Goal: Transaction & Acquisition: Purchase product/service

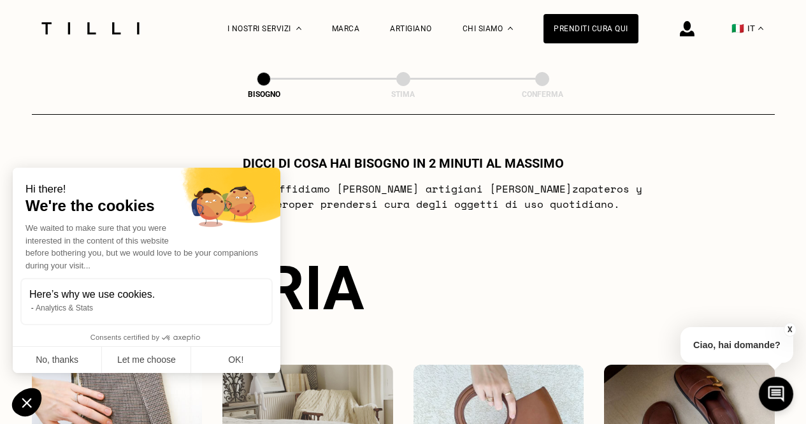
scroll to position [417, 0]
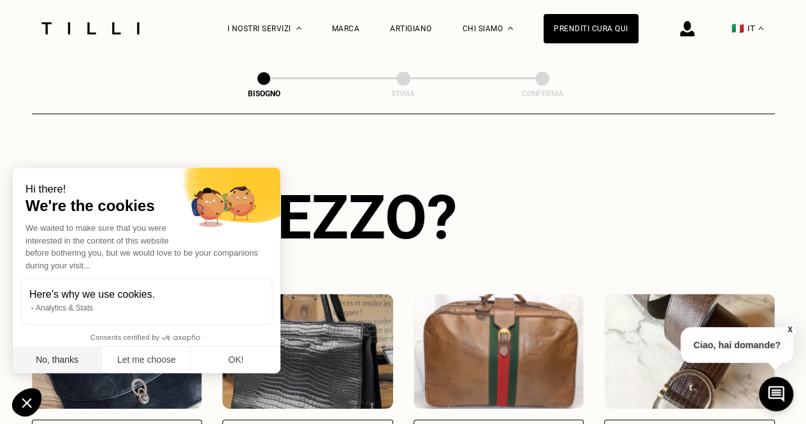
click at [52, 356] on button "No, thanks" at bounding box center [57, 360] width 89 height 27
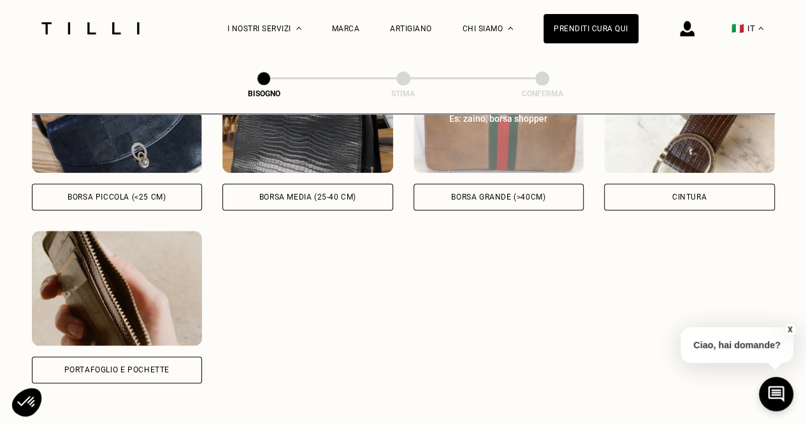
scroll to position [672, 0]
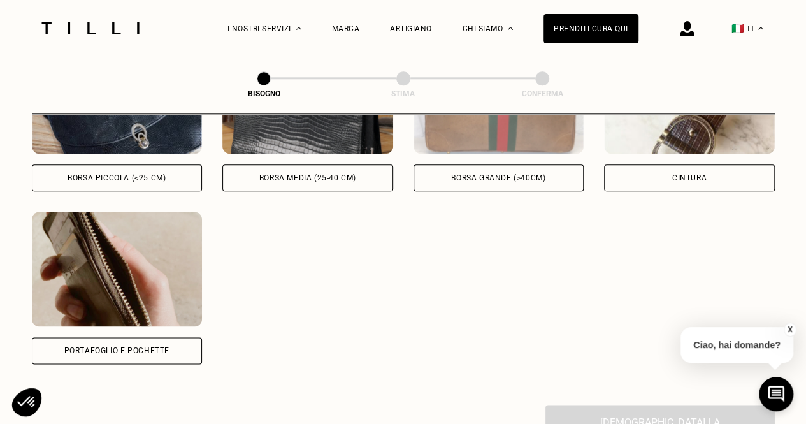
click at [508, 189] on div "Borsa grande (>40cm)" at bounding box center [499, 177] width 171 height 27
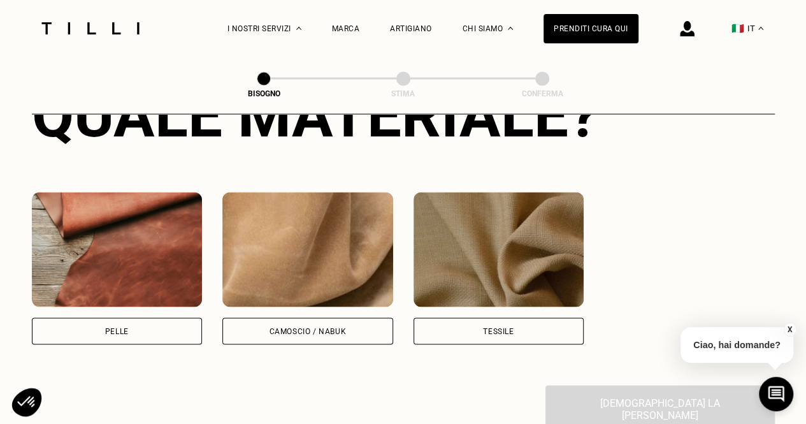
scroll to position [1064, 0]
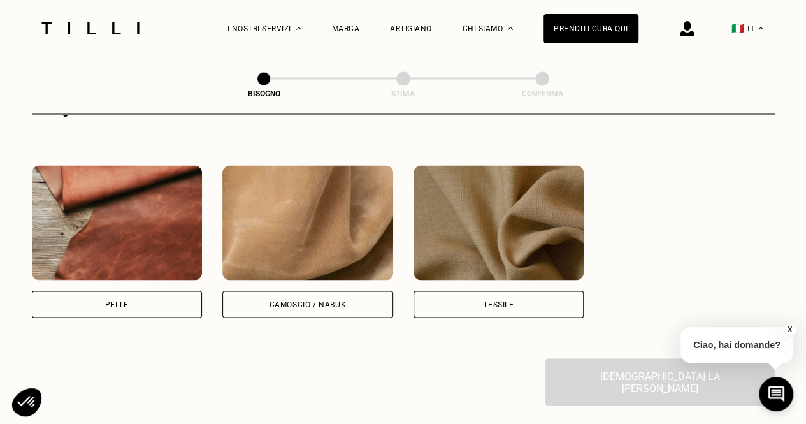
click at [114, 305] on div "Pelle" at bounding box center [117, 304] width 24 height 8
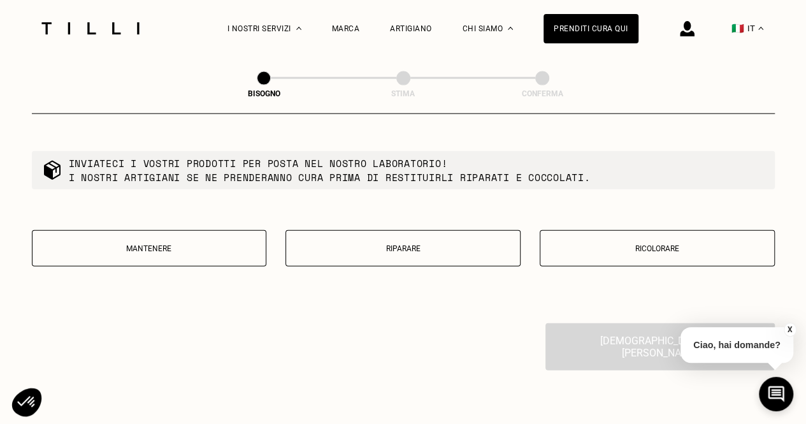
scroll to position [1411, 0]
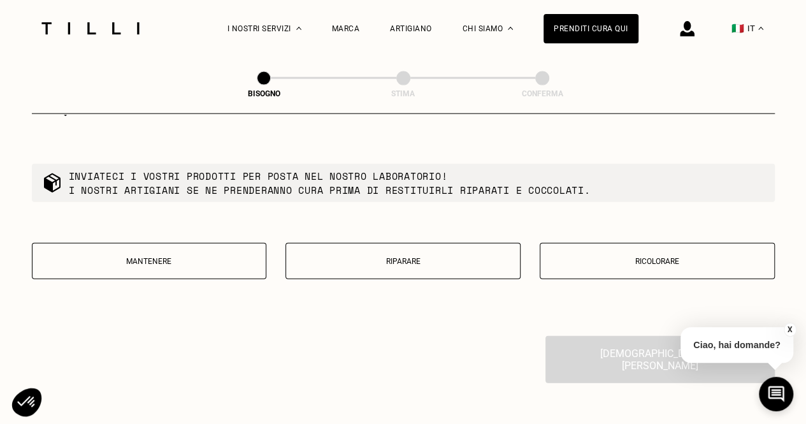
click at [650, 264] on p "Ricolorare" at bounding box center [657, 261] width 221 height 9
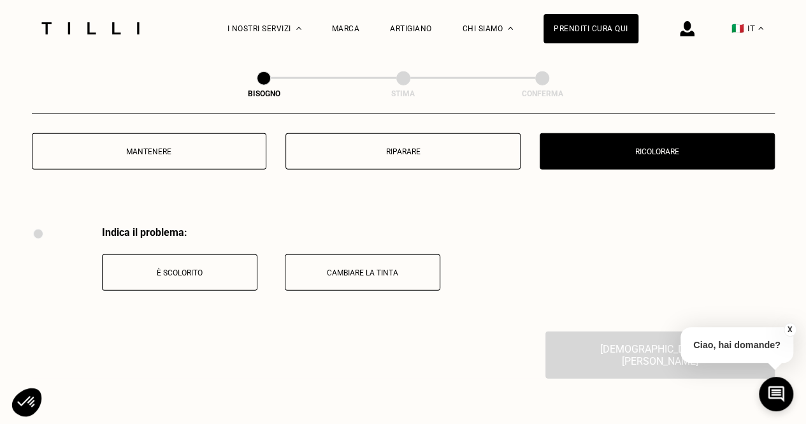
scroll to position [1483, 0]
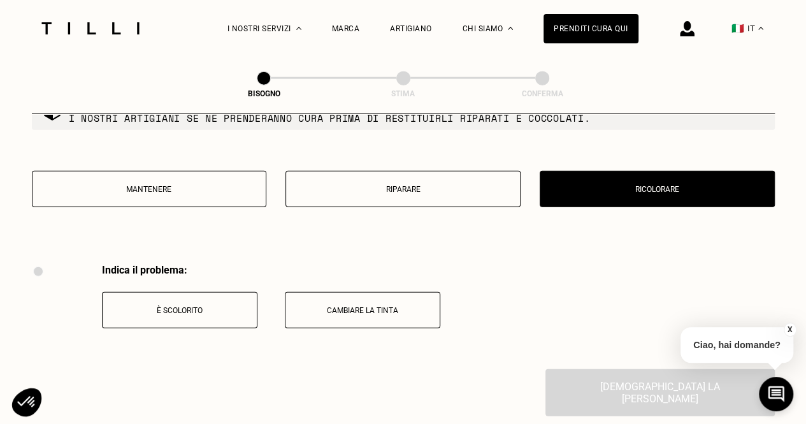
click at [143, 314] on p "È scolorito" at bounding box center [179, 310] width 141 height 9
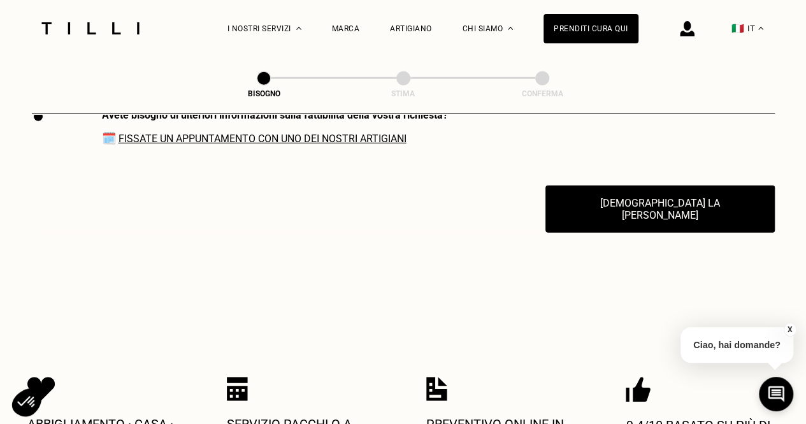
scroll to position [1716, 0]
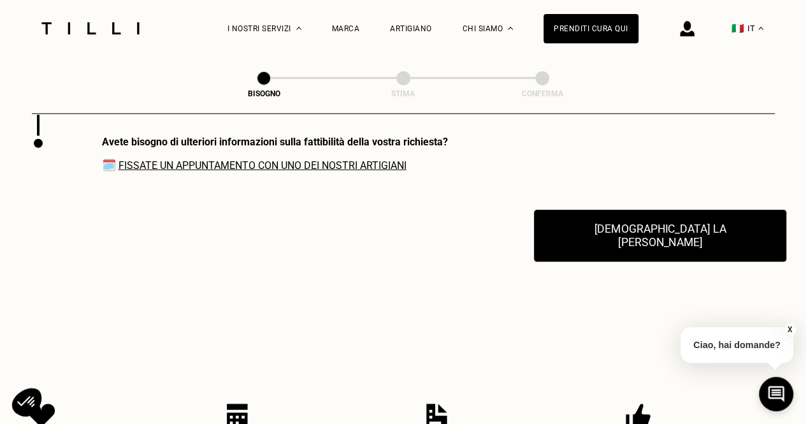
click at [650, 247] on button "[DEMOGRAPHIC_DATA] la [PERSON_NAME]" at bounding box center [660, 236] width 252 height 52
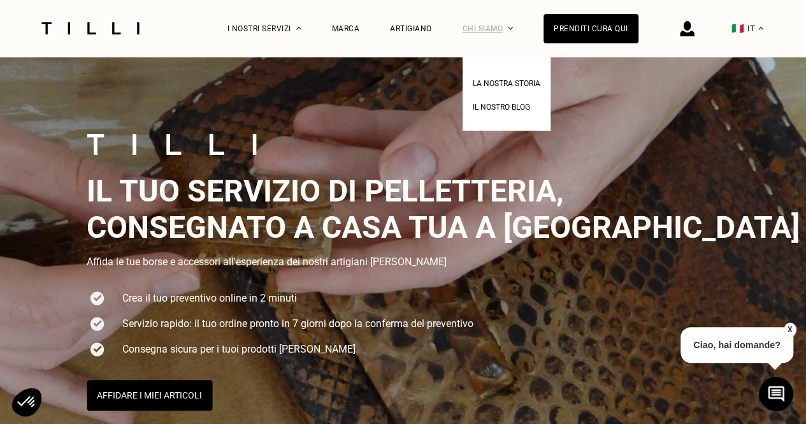
click at [506, 25] on div "Chi siamo" at bounding box center [488, 28] width 51 height 57
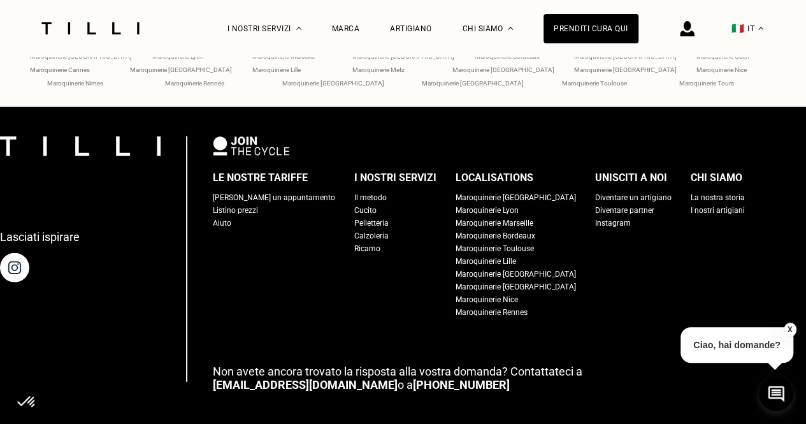
scroll to position [3928, 0]
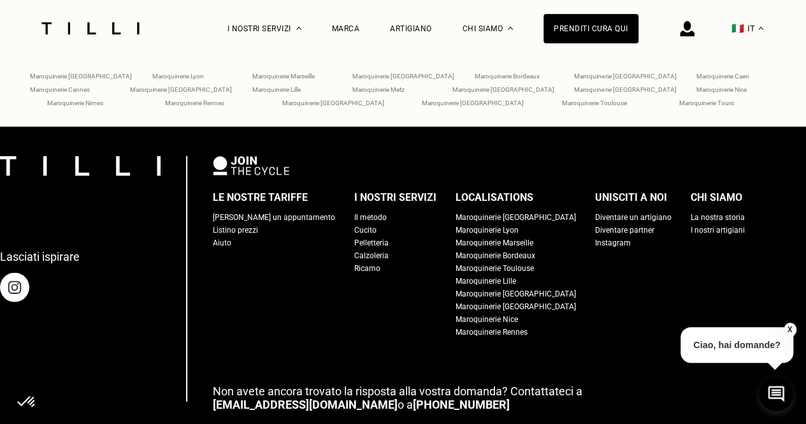
click at [234, 236] on div "Listino prezzi" at bounding box center [235, 230] width 45 height 13
select select "FR"
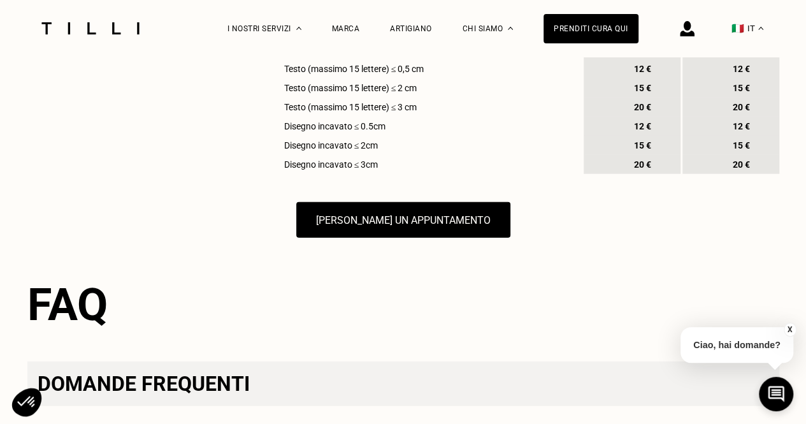
scroll to position [1529, 0]
